Goal: Transaction & Acquisition: Purchase product/service

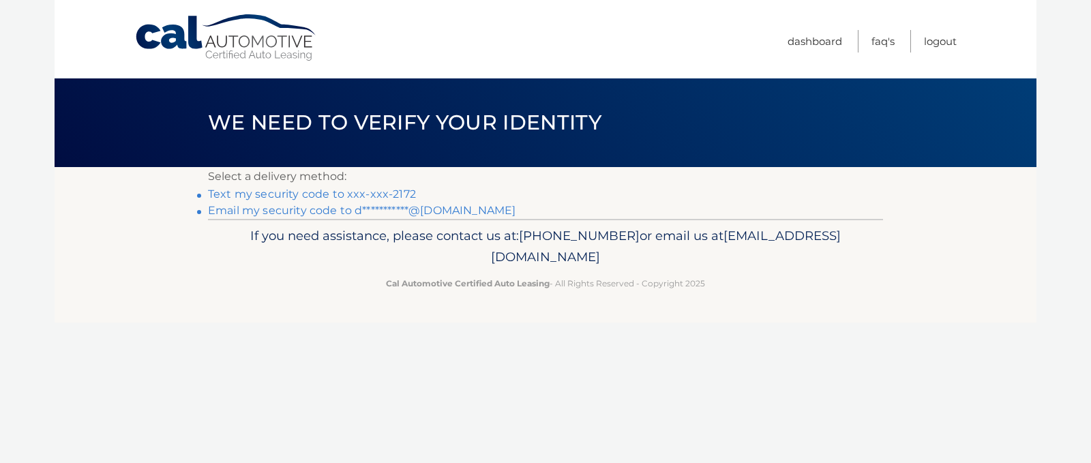
click at [323, 196] on link "Text my security code to xxx-xxx-2172" at bounding box center [312, 194] width 208 height 13
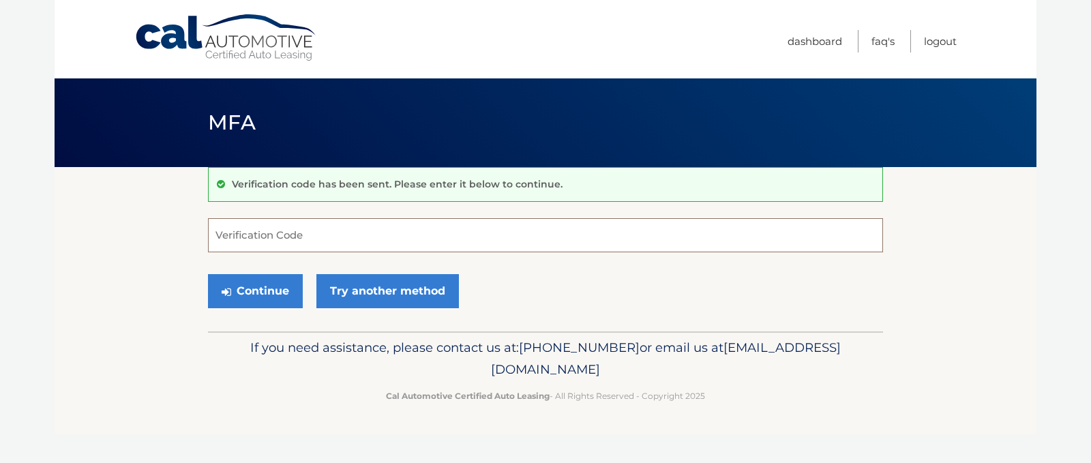
click at [247, 234] on input "Verification Code" at bounding box center [545, 235] width 675 height 34
type input "654074"
click at [265, 288] on button "Continue" at bounding box center [255, 291] width 95 height 34
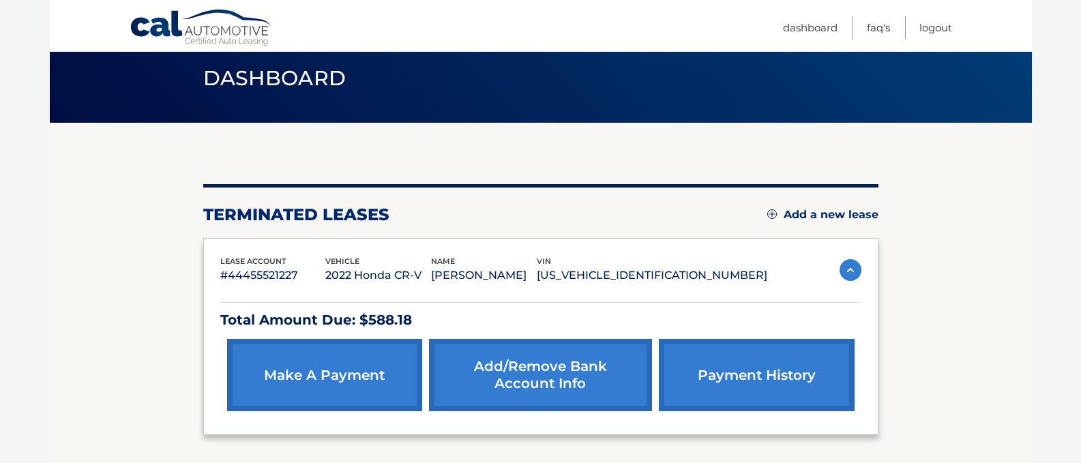
scroll to position [68, 0]
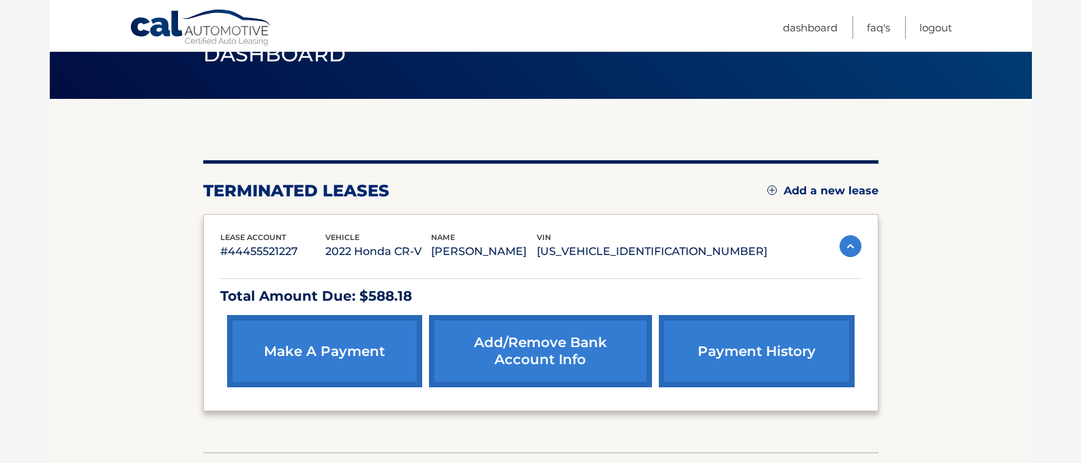
click at [344, 353] on link "make a payment" at bounding box center [324, 351] width 195 height 72
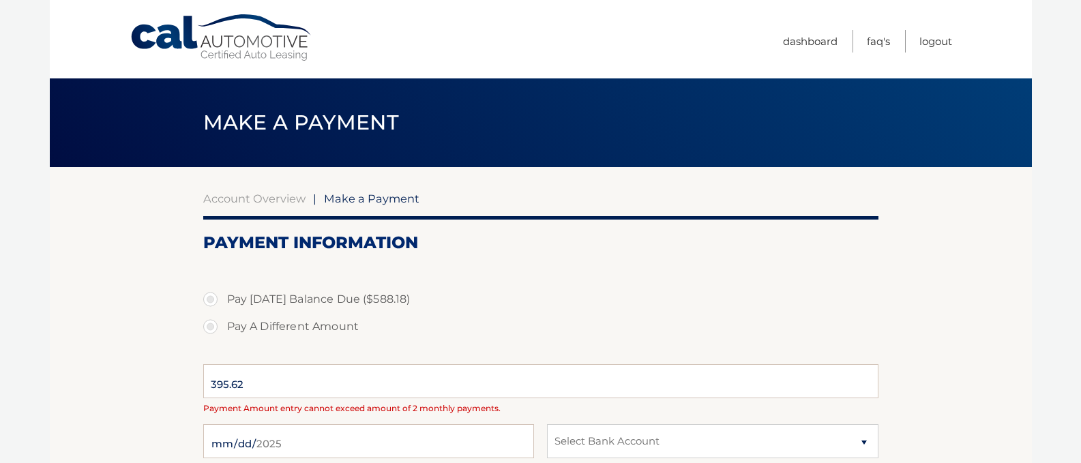
select select "YmQ3NGFlMmYtODBmMS00MDNlLWJjOTYtZWZlYjAyZDNiOWIz"
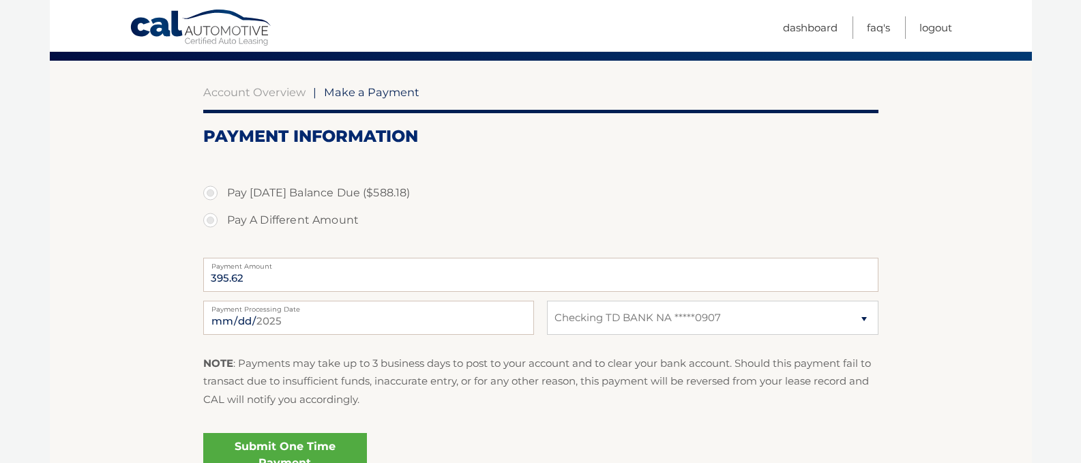
scroll to position [136, 0]
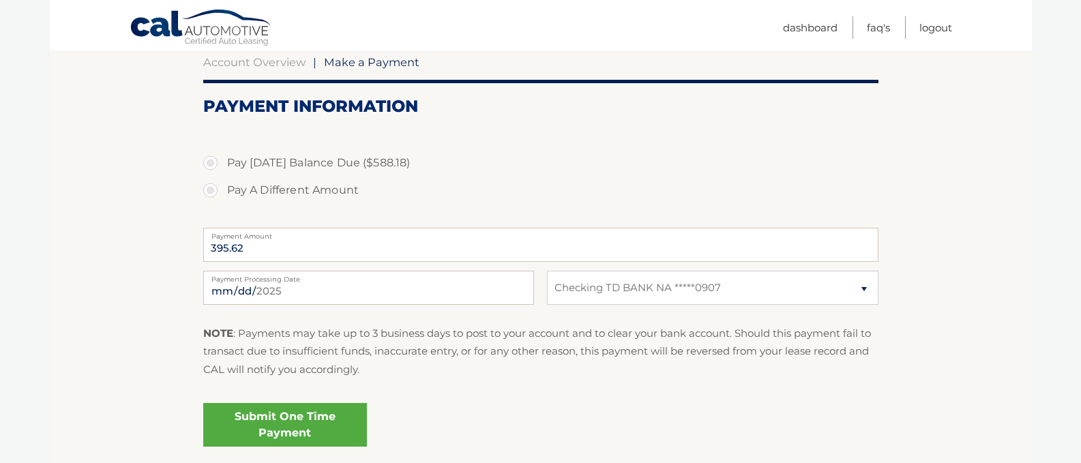
click at [209, 167] on label "Pay Today's Balance Due ($588.18)" at bounding box center [540, 162] width 675 height 27
click at [209, 167] on input "Pay Today's Balance Due ($588.18)" at bounding box center [216, 160] width 14 height 22
radio input "true"
type input "588.18"
click at [864, 289] on select "Select Bank Account Checking TD BANK NA *****0907" at bounding box center [712, 288] width 331 height 34
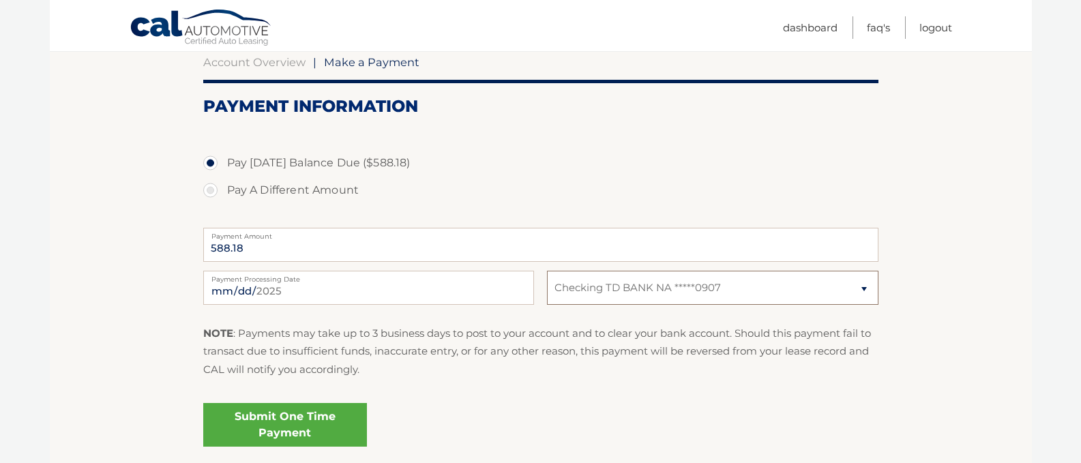
select select
click at [547, 271] on select "Select Bank Account Checking TD BANK NA *****0907" at bounding box center [712, 288] width 331 height 34
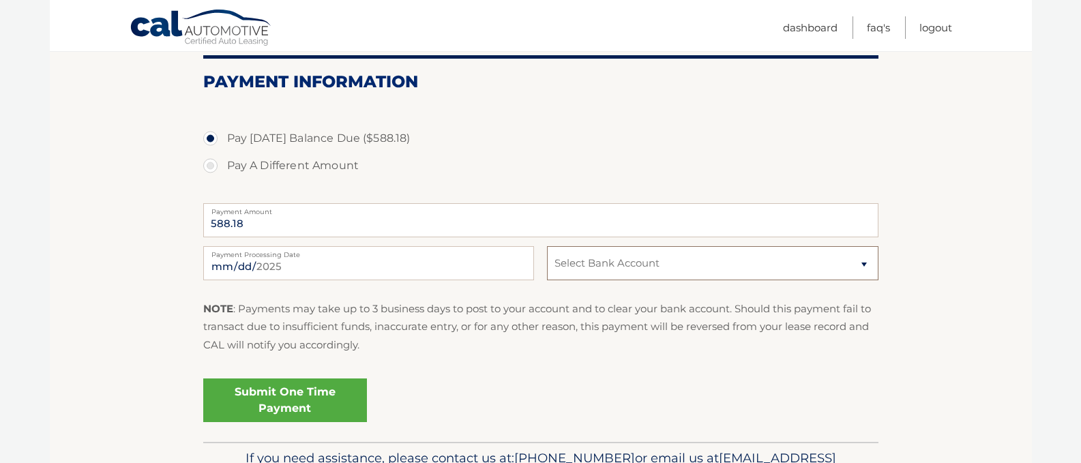
scroll to position [106, 0]
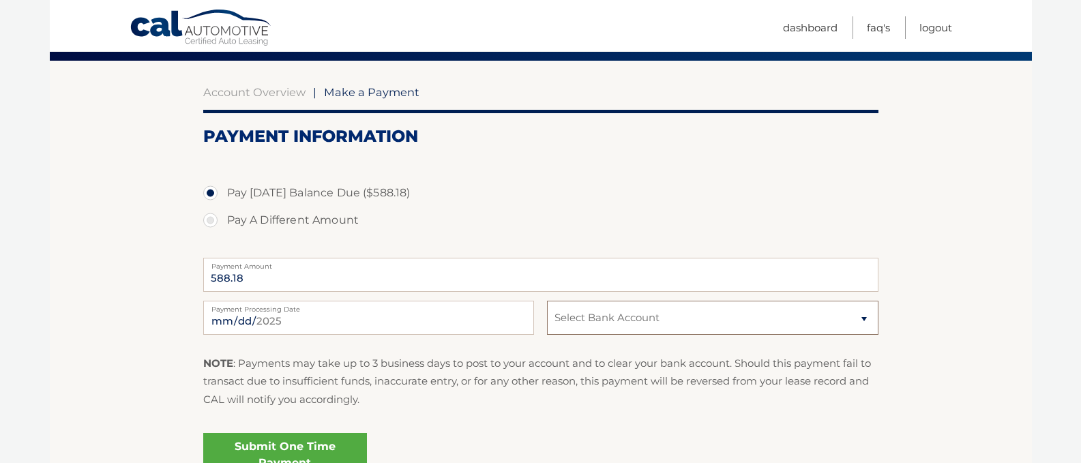
click at [865, 320] on select "Select Bank Account Checking TD BANK NA *****0907" at bounding box center [712, 318] width 331 height 34
click at [547, 301] on select "Select Bank Account Checking TD BANK NA *****0907" at bounding box center [712, 318] width 331 height 34
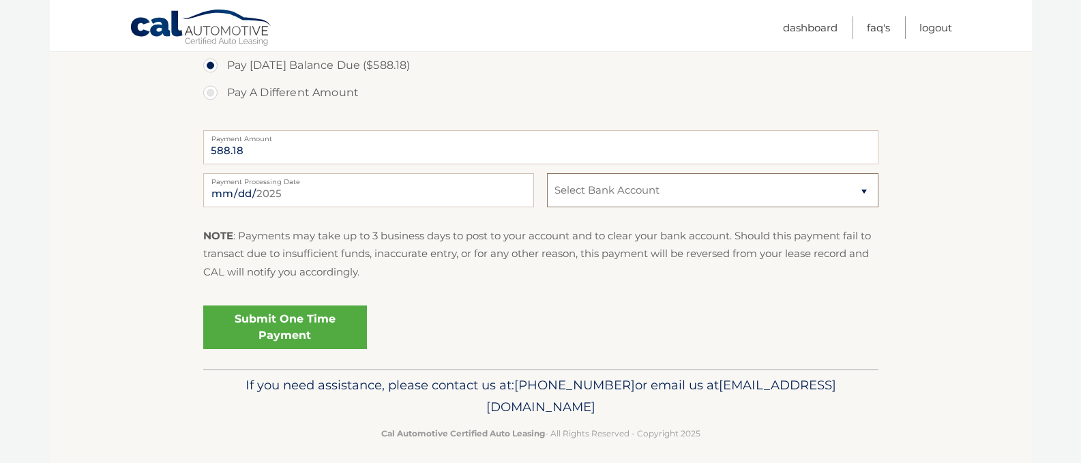
scroll to position [243, 0]
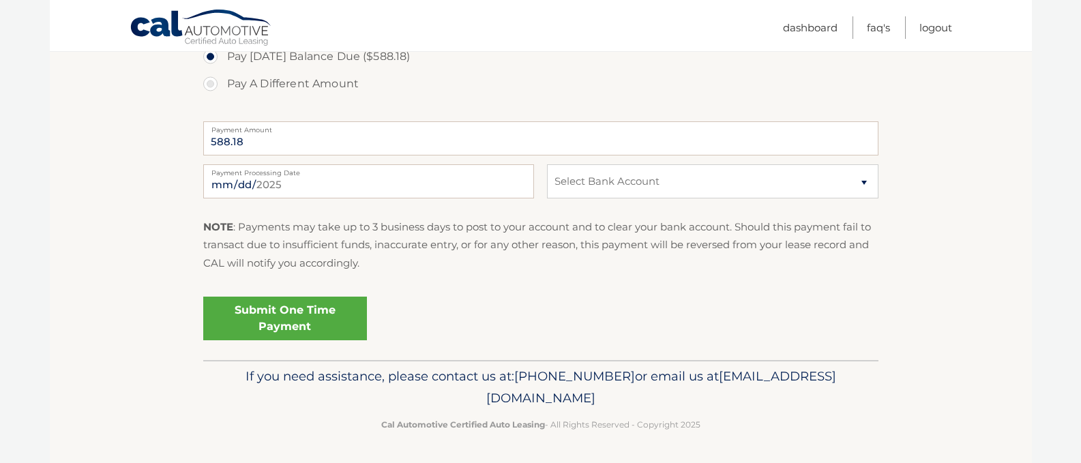
click at [295, 319] on link "Submit One Time Payment" at bounding box center [285, 319] width 164 height 44
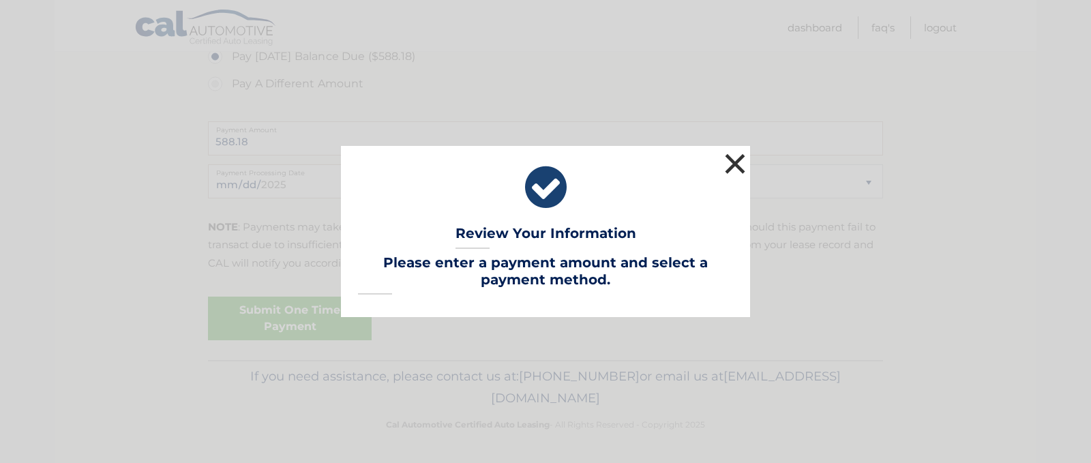
click at [737, 163] on button "×" at bounding box center [735, 163] width 27 height 27
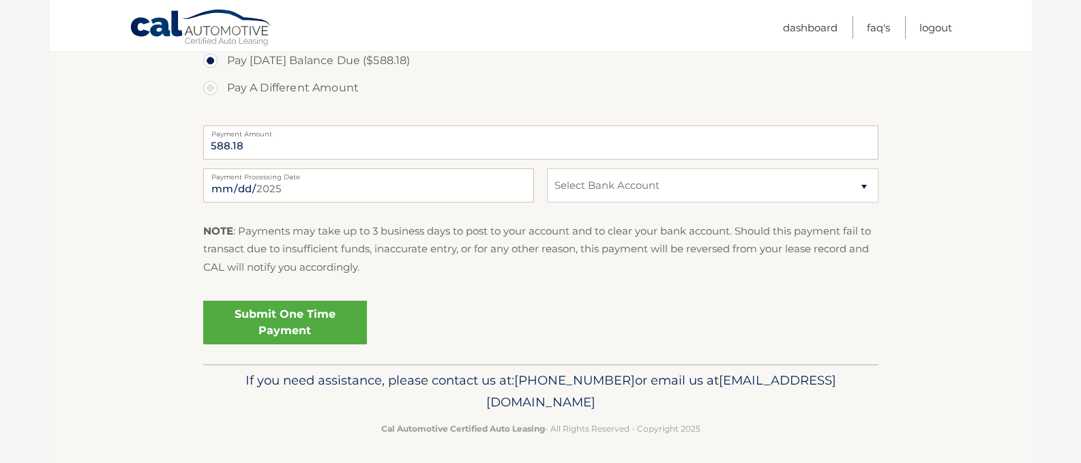
scroll to position [175, 0]
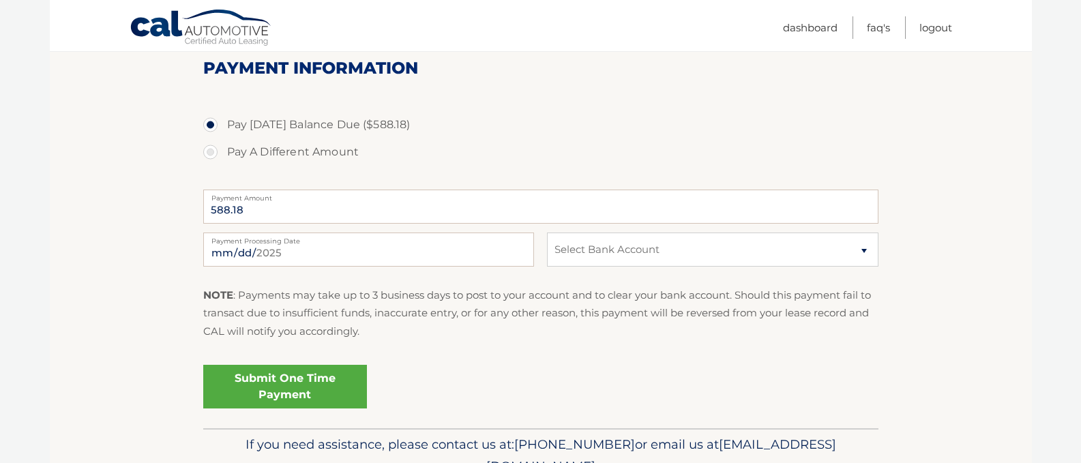
click at [213, 158] on label "Pay A Different Amount" at bounding box center [540, 151] width 675 height 27
click at [213, 158] on input "Pay A Different Amount" at bounding box center [216, 149] width 14 height 22
radio input "true"
click at [822, 27] on link "Dashboard" at bounding box center [810, 27] width 55 height 23
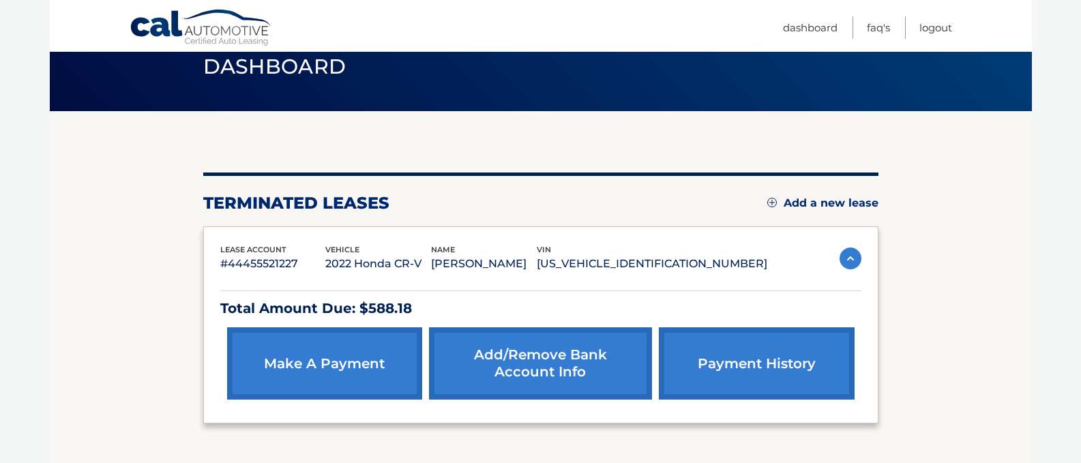
scroll to position [161, 0]
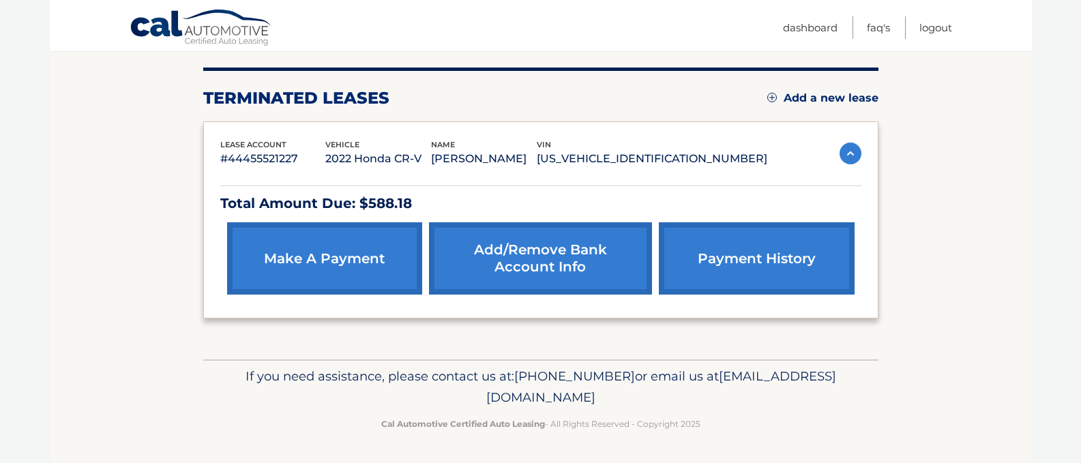
click at [548, 252] on link "Add/Remove bank account info" at bounding box center [540, 258] width 223 height 72
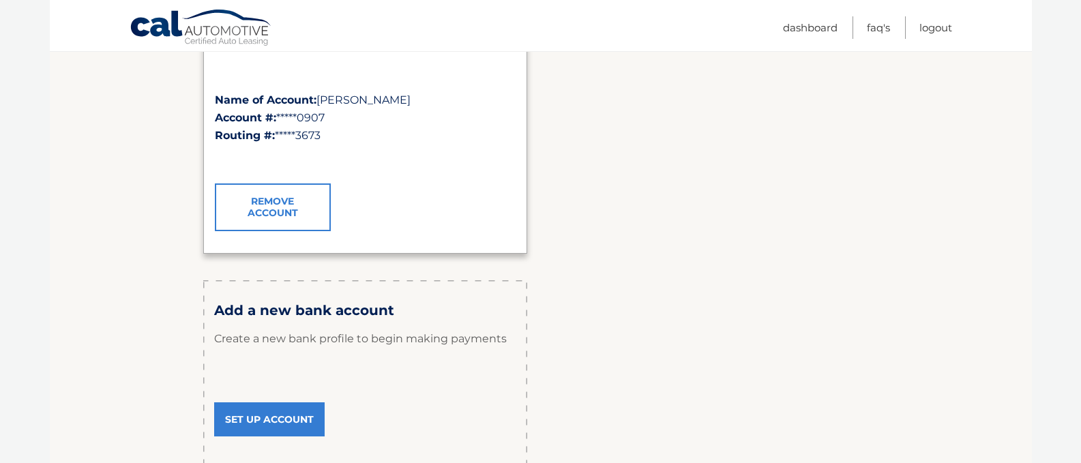
scroll to position [273, 0]
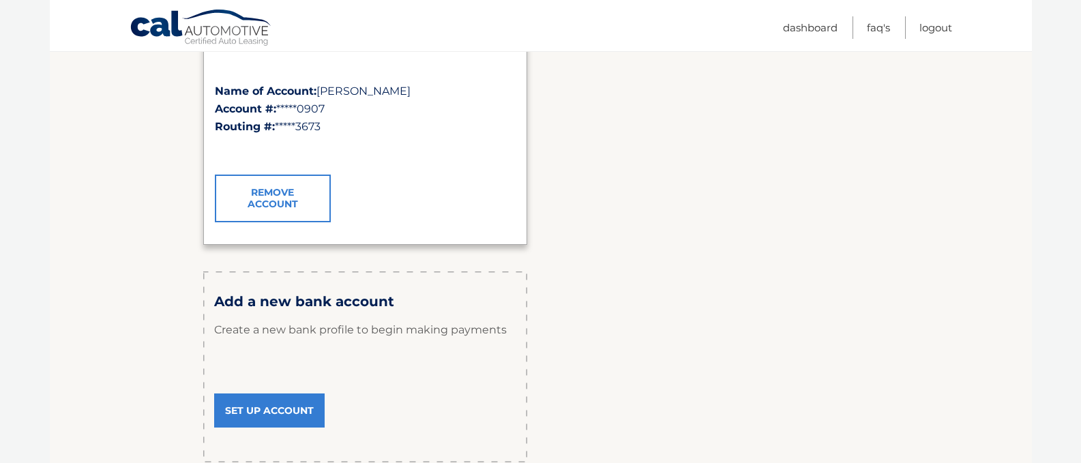
click at [269, 411] on link "Set Up Account" at bounding box center [269, 411] width 110 height 34
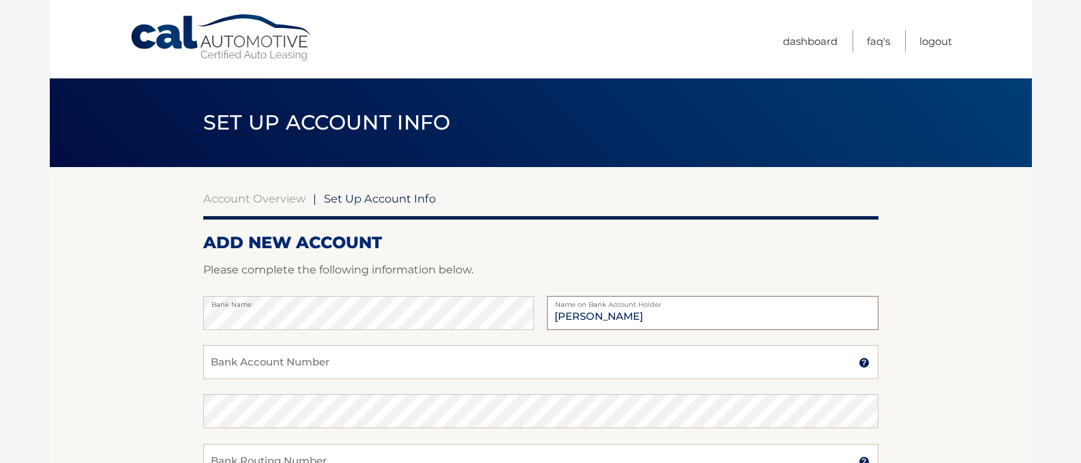
type input "[PERSON_NAME]"
click at [216, 364] on input "Bank Account Number" at bounding box center [540, 362] width 675 height 34
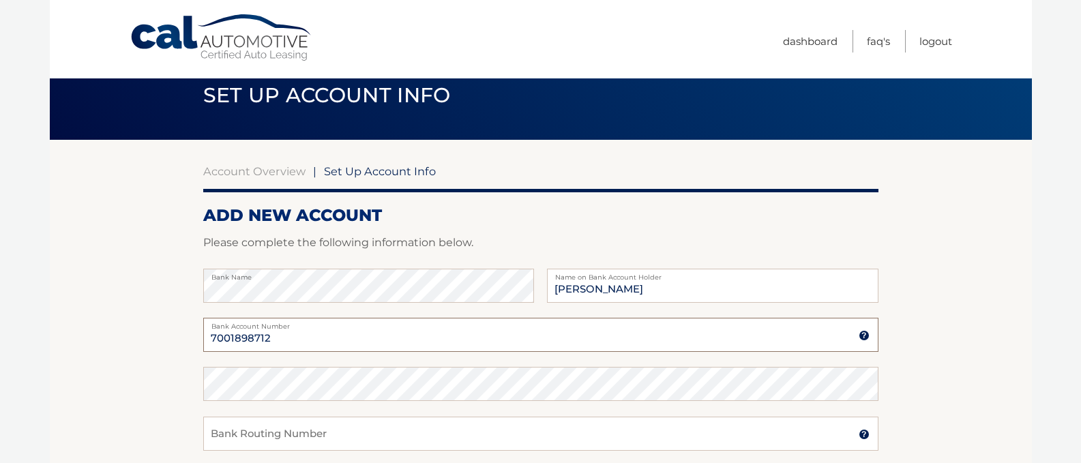
scroll to position [68, 0]
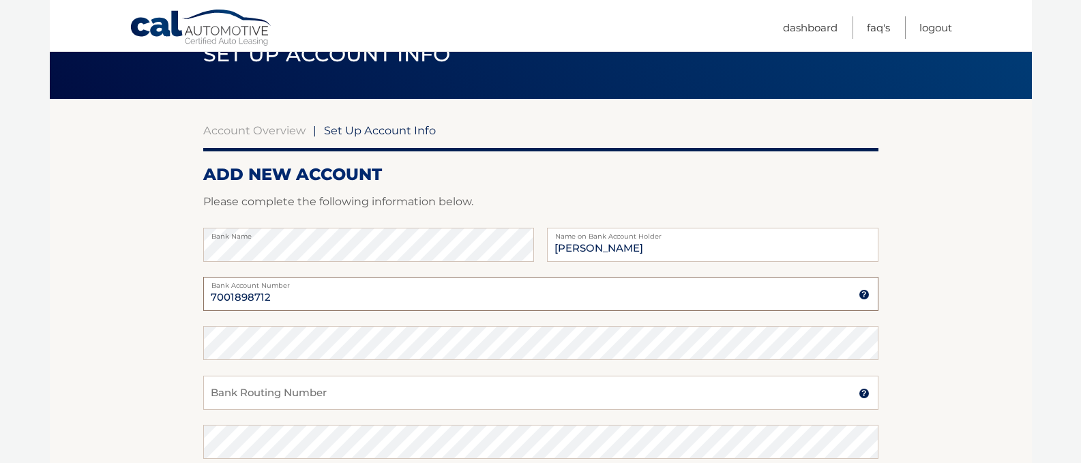
type input "7001898712"
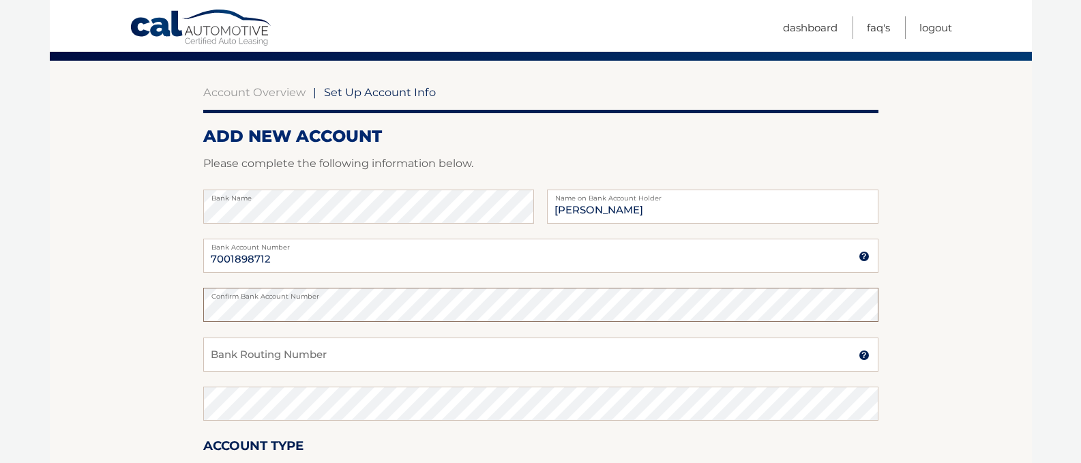
scroll to position [136, 0]
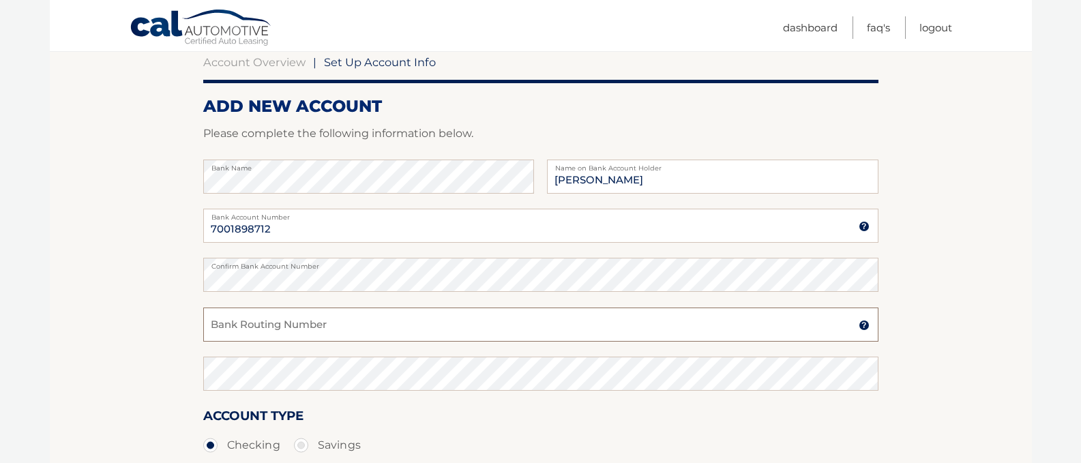
click at [216, 323] on input "Bank Routing Number" at bounding box center [540, 325] width 675 height 34
type input "256074974"
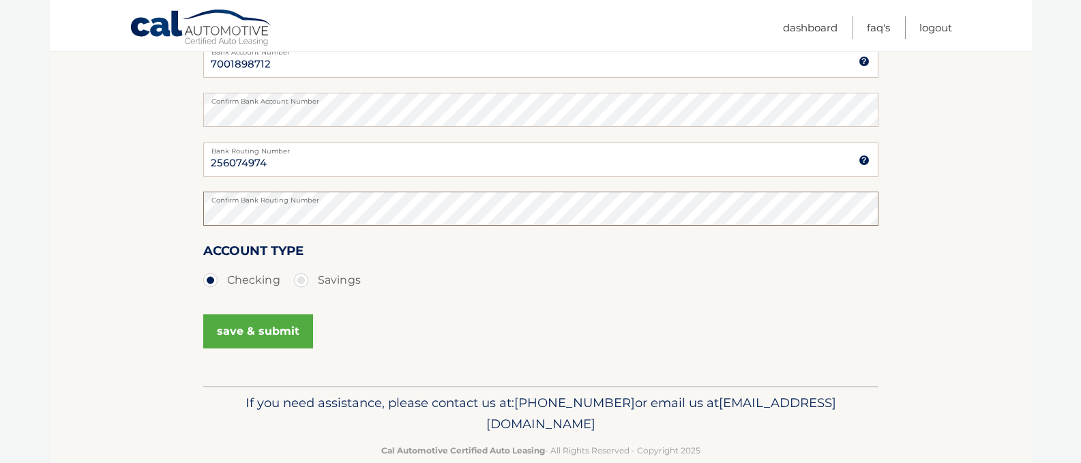
scroll to position [328, 0]
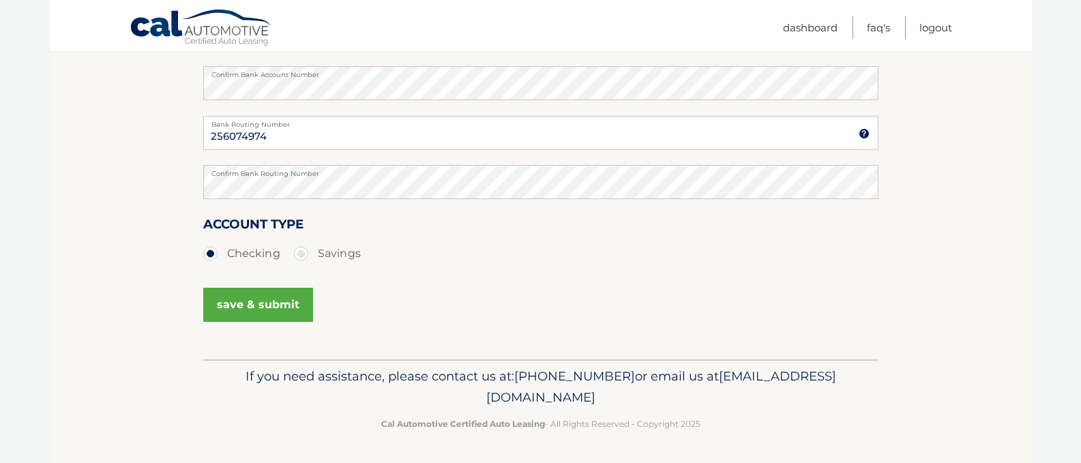
click at [259, 303] on button "save & submit" at bounding box center [258, 305] width 110 height 34
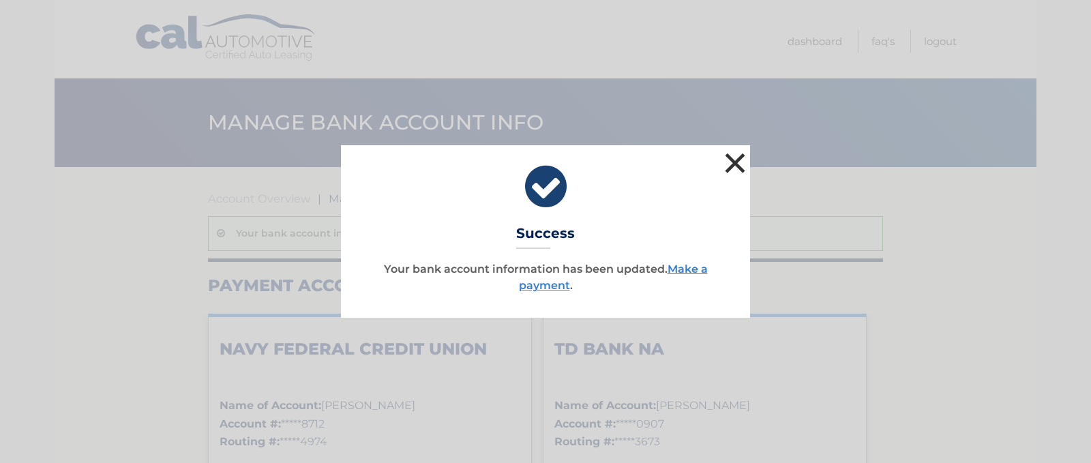
click at [735, 160] on button "×" at bounding box center [735, 162] width 27 height 27
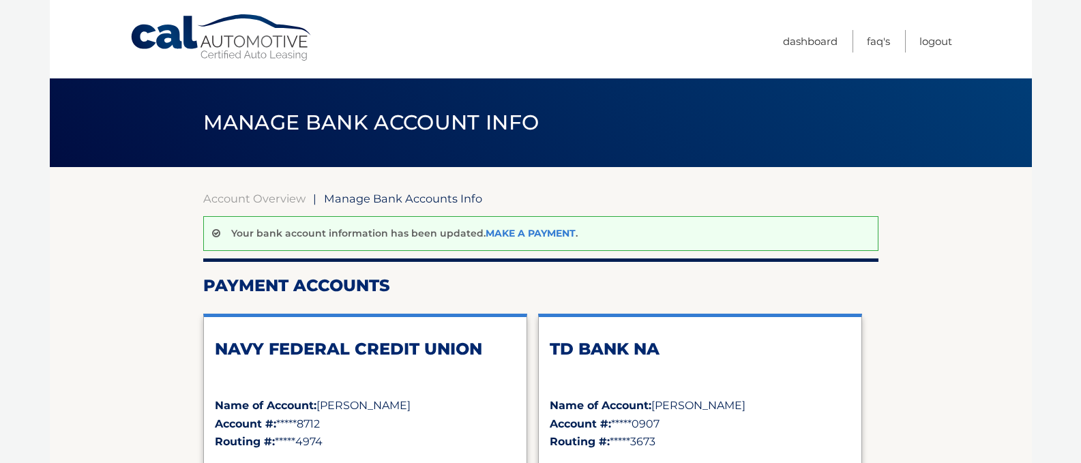
click at [523, 232] on link "Make a payment" at bounding box center [531, 233] width 90 height 12
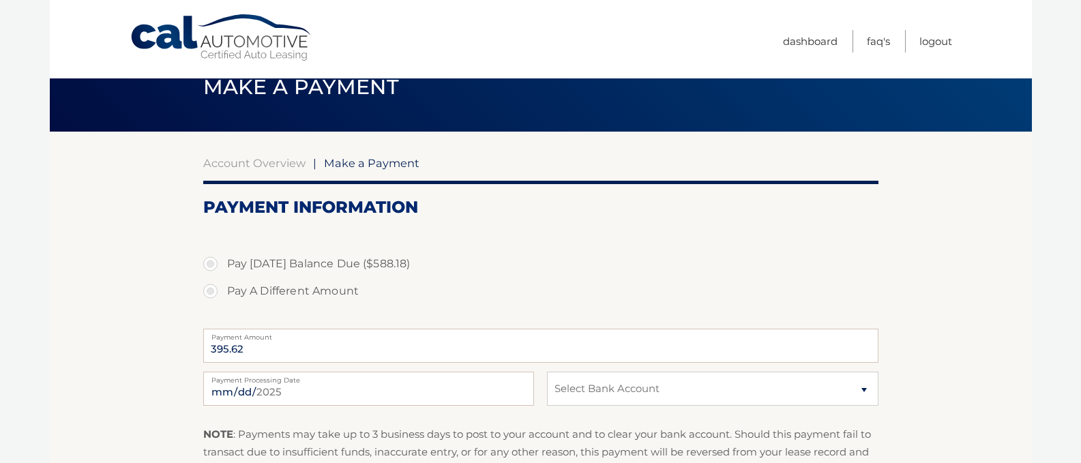
scroll to position [68, 0]
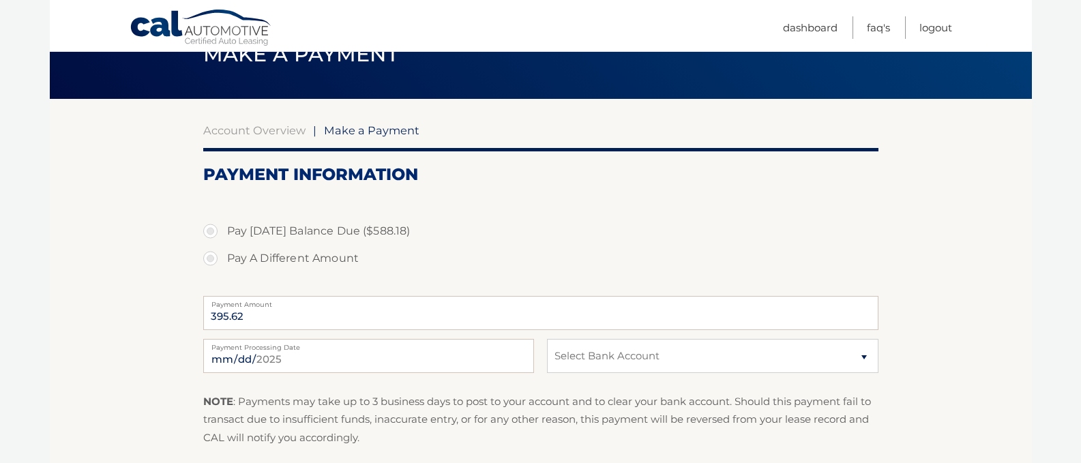
click at [211, 231] on label "Pay [DATE] Balance Due ($588.18)" at bounding box center [540, 231] width 675 height 27
click at [211, 231] on input "Pay [DATE] Balance Due ($588.18)" at bounding box center [216, 229] width 14 height 22
radio input "true"
type input "588.18"
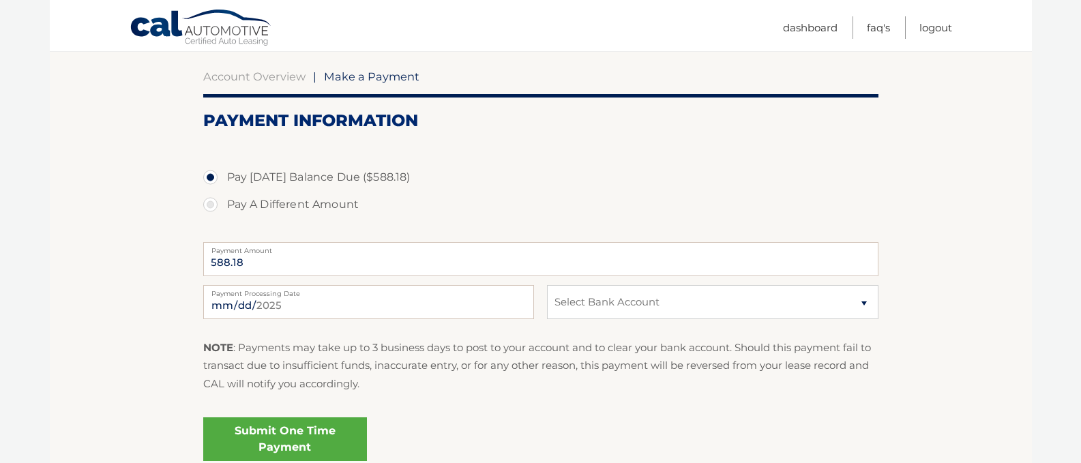
scroll to position [205, 0]
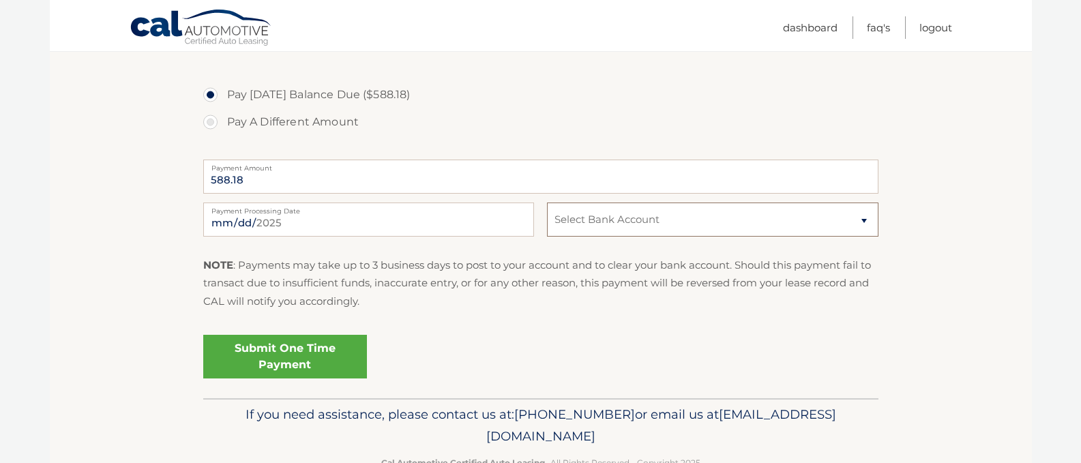
click at [863, 217] on select "Select Bank Account Checking NAVY FEDERAL CREDIT UNION *****8712 Checking TD BA…" at bounding box center [712, 220] width 331 height 34
select select "MWQyNmY0NTUtZmE5My00MmQ0LTg0ZjMtOGIwZDU0NjI2ZjNm"
click at [547, 203] on select "Select Bank Account Checking NAVY FEDERAL CREDIT UNION *****8712 Checking TD BA…" at bounding box center [712, 220] width 331 height 34
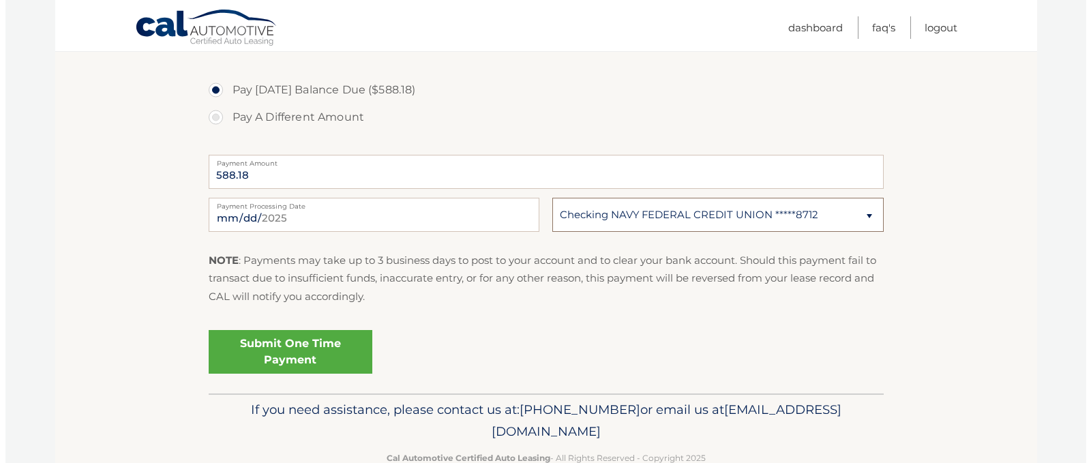
scroll to position [243, 0]
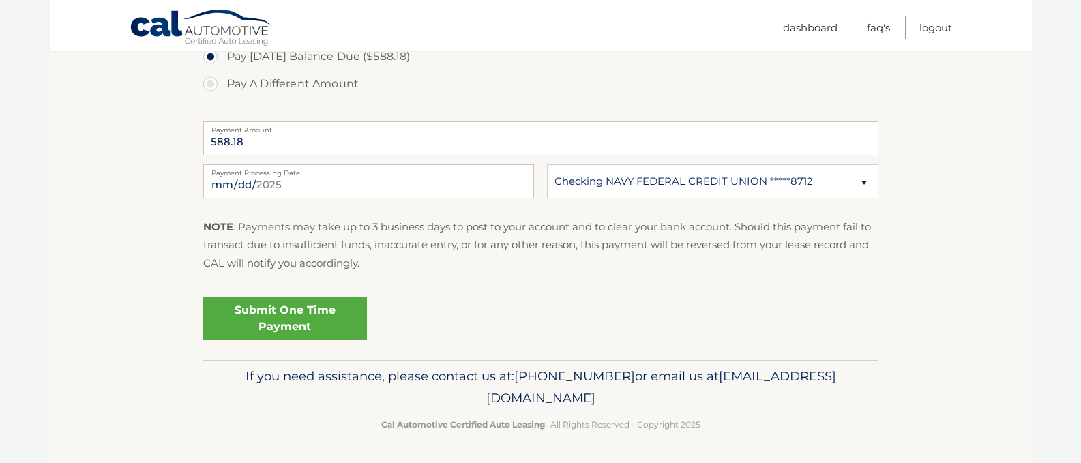
click at [265, 314] on link "Submit One Time Payment" at bounding box center [285, 319] width 164 height 44
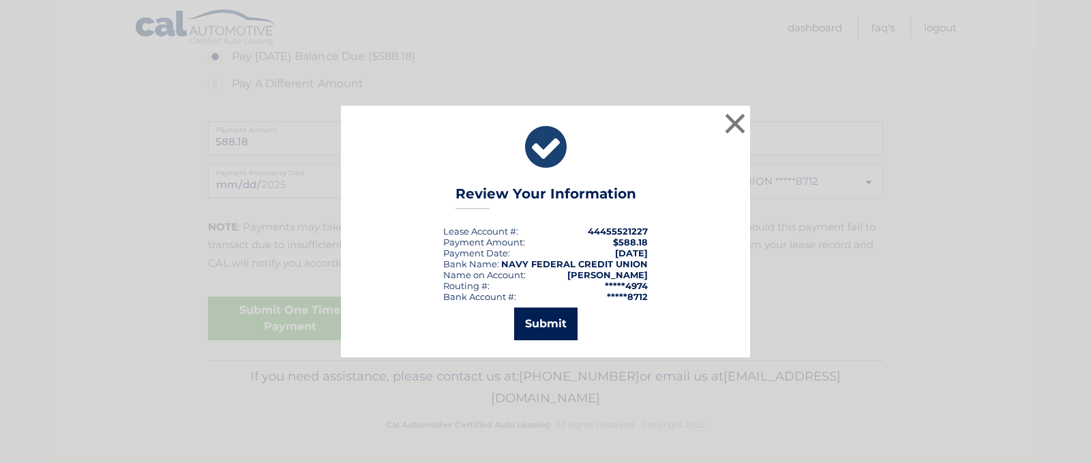
click at [548, 323] on button "Submit" at bounding box center [545, 324] width 63 height 33
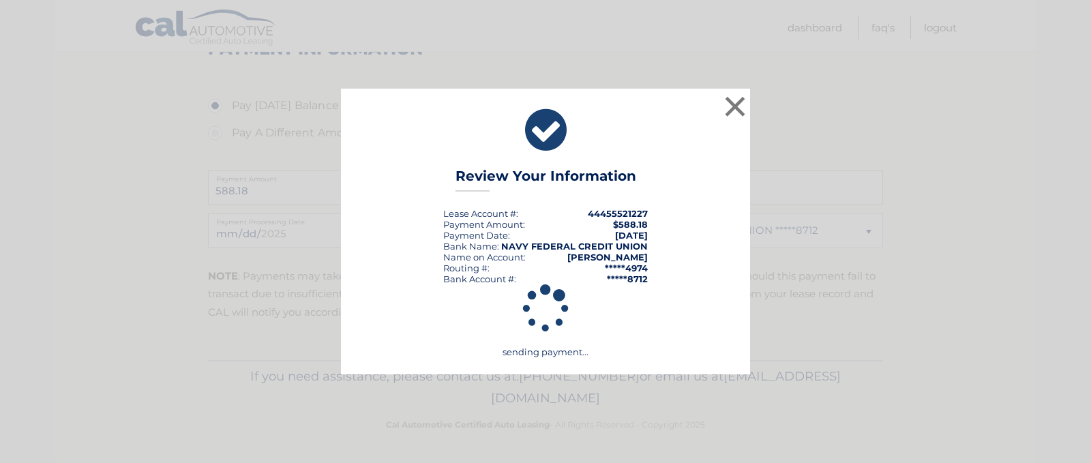
scroll to position [194, 0]
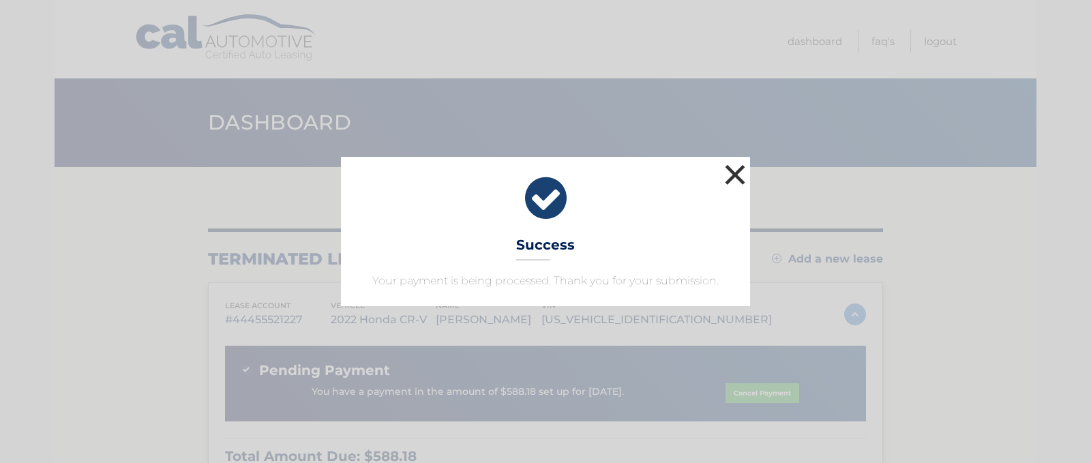
click at [736, 177] on button "×" at bounding box center [735, 174] width 27 height 27
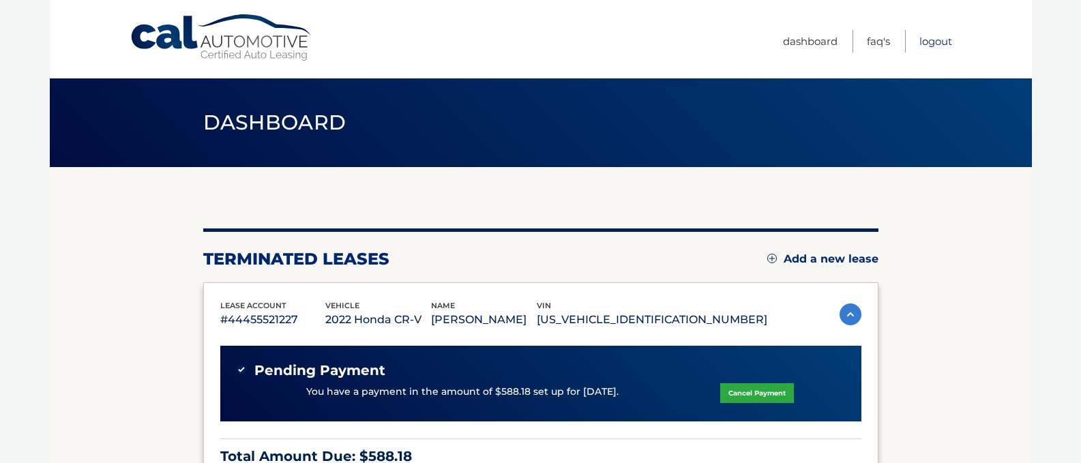
click at [934, 42] on link "Logout" at bounding box center [935, 41] width 33 height 23
